Goal: Information Seeking & Learning: Learn about a topic

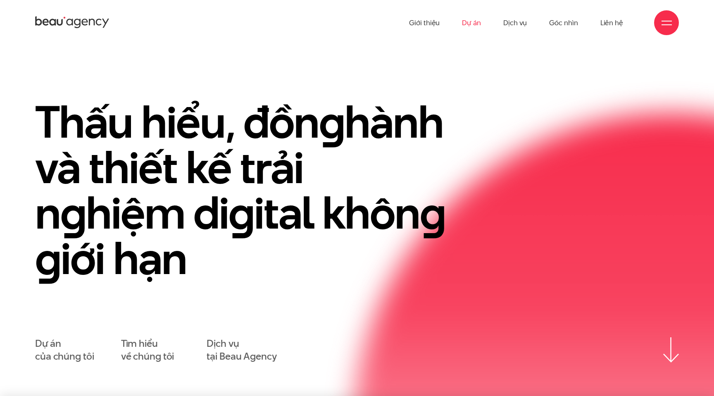
click at [474, 21] on link "Dự án" at bounding box center [471, 22] width 19 height 45
click at [473, 25] on link "Dự án" at bounding box center [471, 22] width 19 height 45
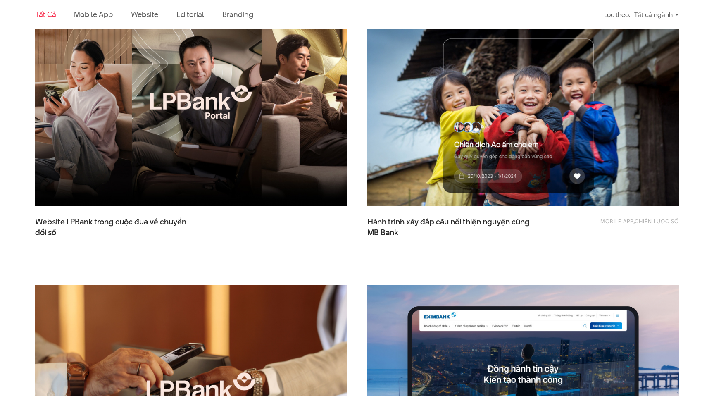
scroll to position [338, 0]
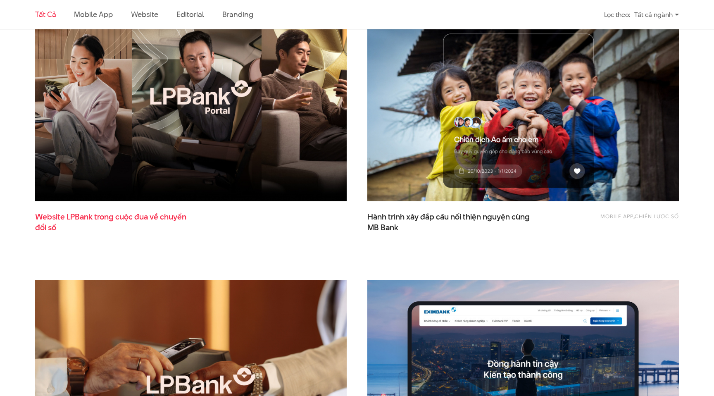
click at [126, 218] on span "Website LPBank trong cuộc đua về chuyển đổi số" at bounding box center [117, 221] width 165 height 21
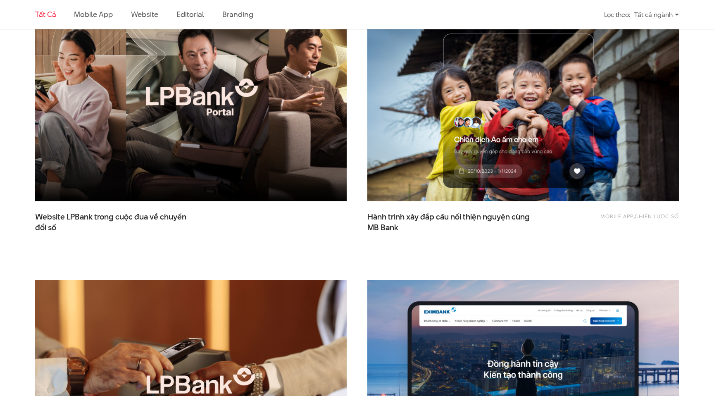
scroll to position [395, 0]
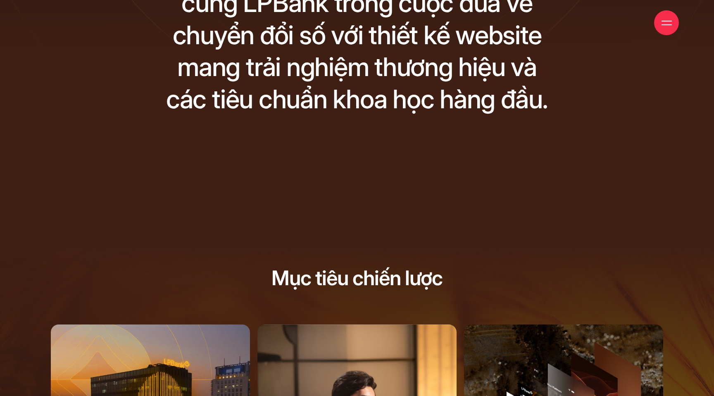
scroll to position [27, 0]
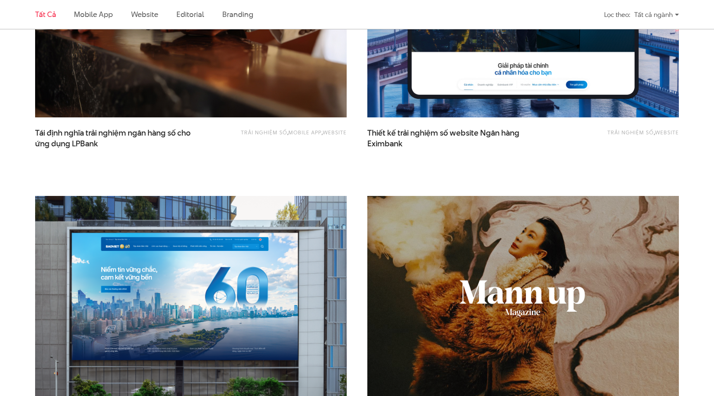
scroll to position [593, 0]
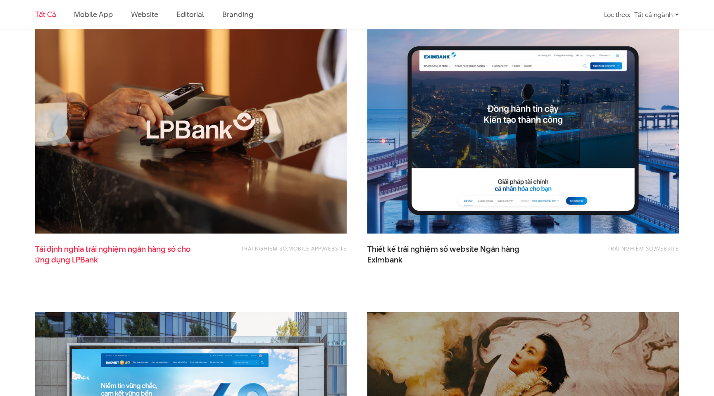
click at [142, 251] on span "Tái định nghĩa trải nghiệm ngân hàng số cho ứng dụng LPBank" at bounding box center [117, 254] width 165 height 21
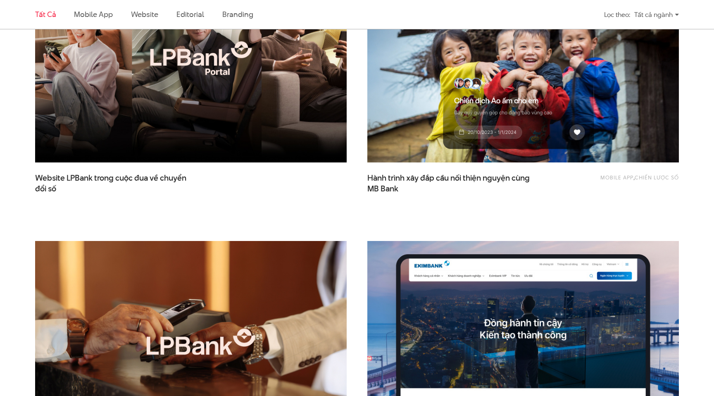
scroll to position [282, 0]
